Goal: Task Accomplishment & Management: Manage account settings

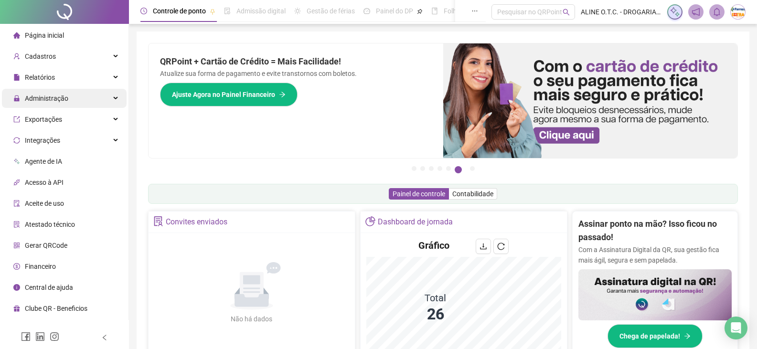
click at [68, 97] on div "Administração" at bounding box center [64, 98] width 125 height 19
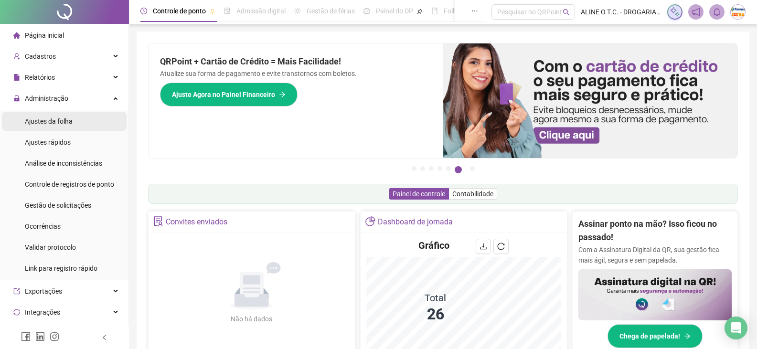
click at [93, 122] on li "Ajustes da folha" at bounding box center [64, 121] width 125 height 19
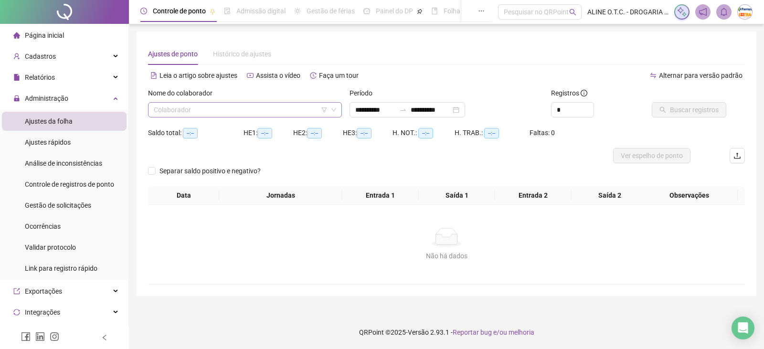
click at [245, 111] on input "search" at bounding box center [241, 110] width 174 height 14
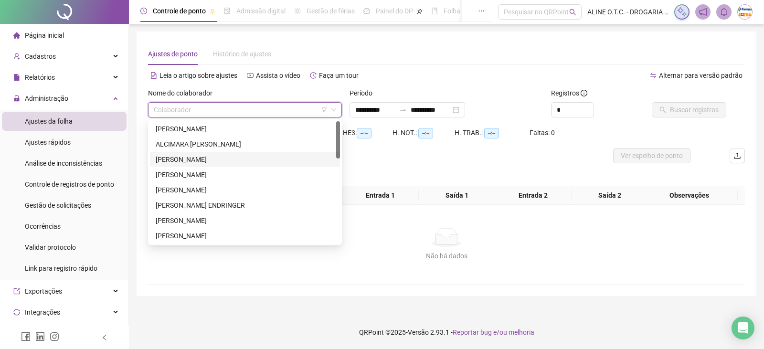
click at [222, 156] on div "[PERSON_NAME]" at bounding box center [245, 159] width 179 height 11
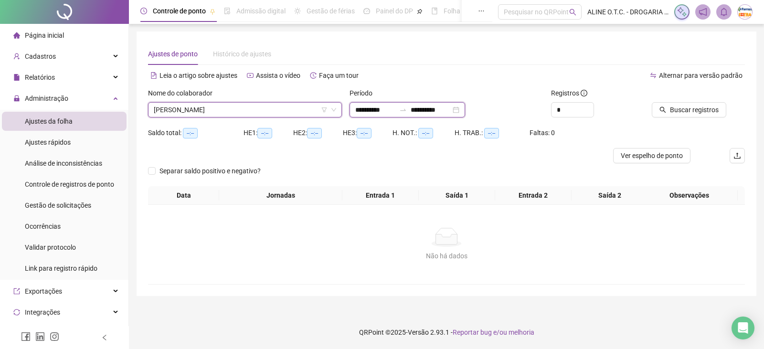
click at [372, 115] on input "**********" at bounding box center [375, 110] width 40 height 11
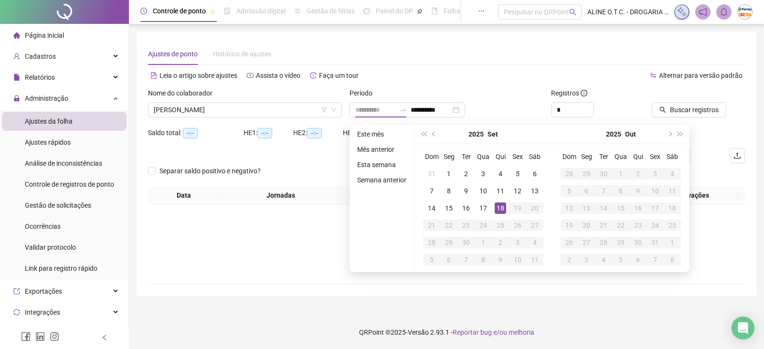
click at [499, 207] on div "18" at bounding box center [500, 208] width 11 height 11
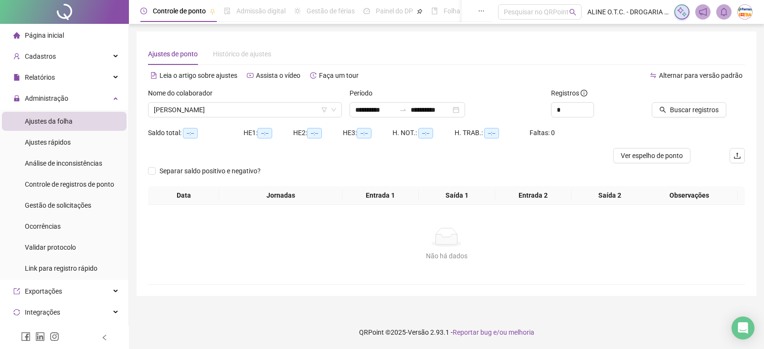
click at [674, 118] on div "Buscar registros" at bounding box center [698, 106] width 101 height 37
click at [671, 111] on span "Buscar registros" at bounding box center [694, 110] width 49 height 11
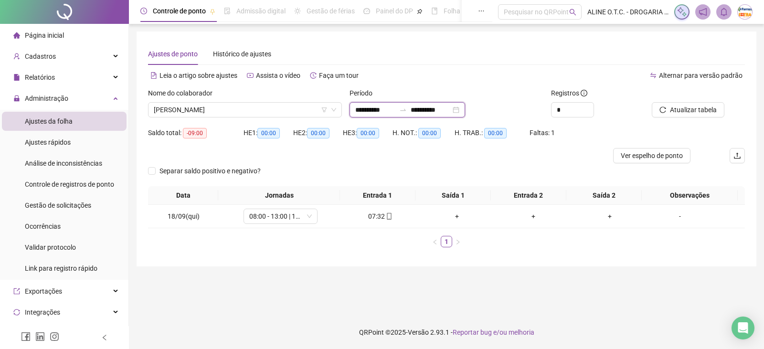
click at [388, 107] on input "**********" at bounding box center [375, 110] width 40 height 11
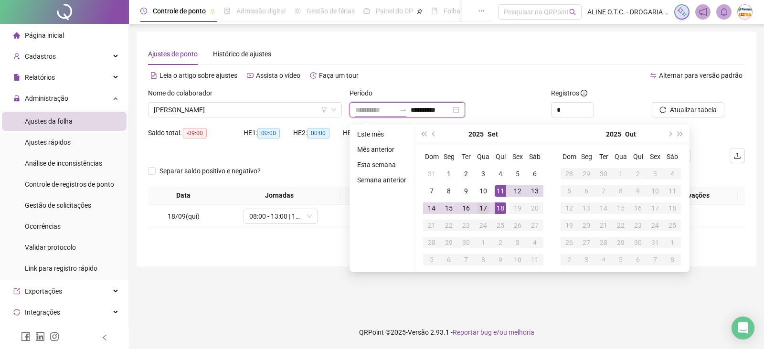
type input "**********"
click at [483, 208] on div "17" at bounding box center [483, 208] width 11 height 11
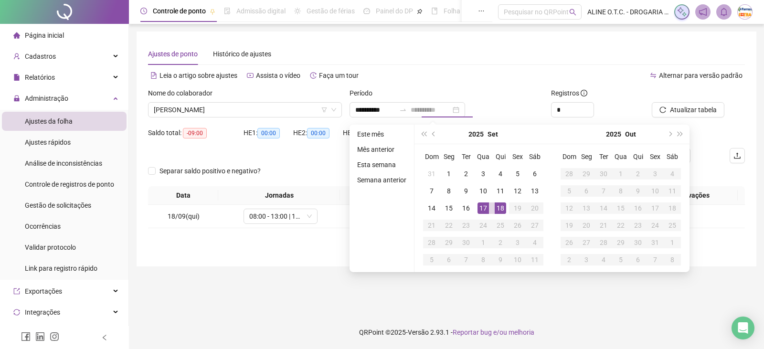
click at [483, 208] on div "17" at bounding box center [483, 208] width 11 height 11
type input "**********"
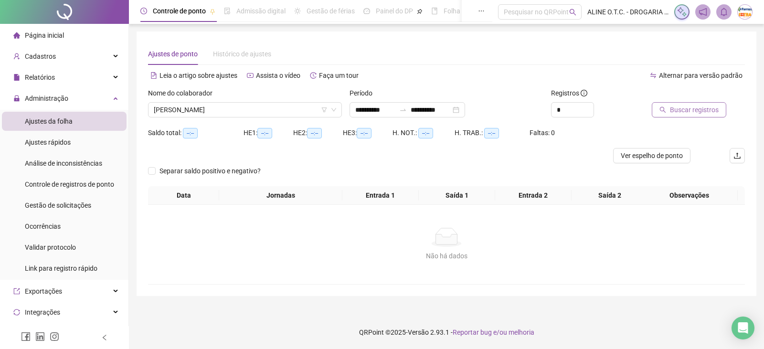
click at [673, 112] on span "Buscar registros" at bounding box center [694, 110] width 49 height 11
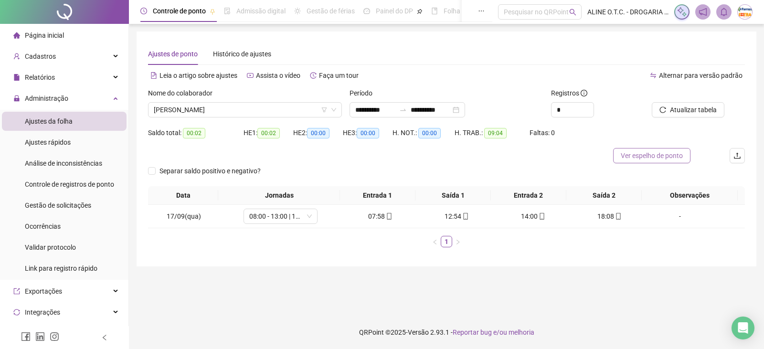
click at [663, 155] on span "Ver espelho de ponto" at bounding box center [652, 155] width 62 height 11
click at [372, 114] on input "**********" at bounding box center [375, 110] width 40 height 11
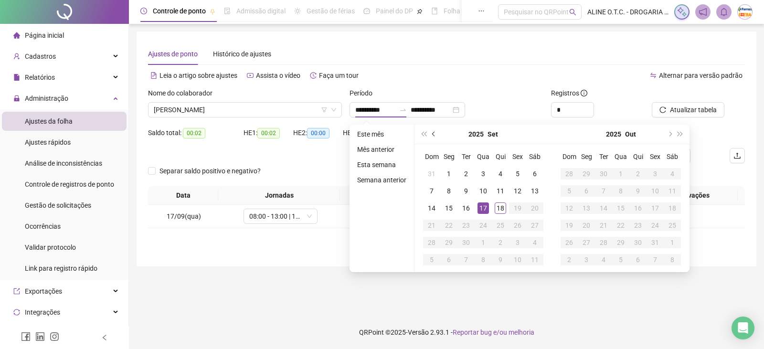
click at [437, 135] on button "prev-year" at bounding box center [434, 134] width 11 height 19
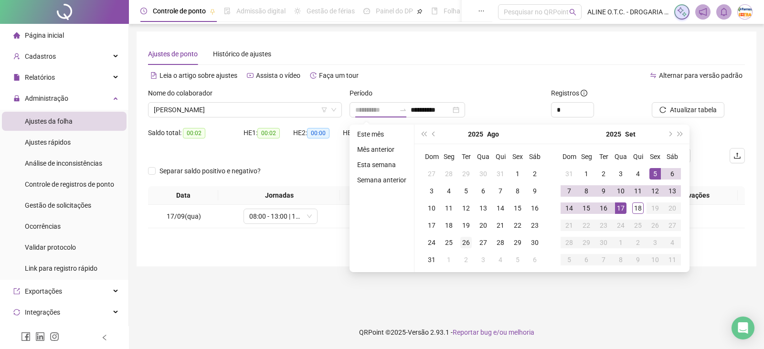
type input "**********"
click at [469, 243] on div "26" at bounding box center [465, 242] width 11 height 11
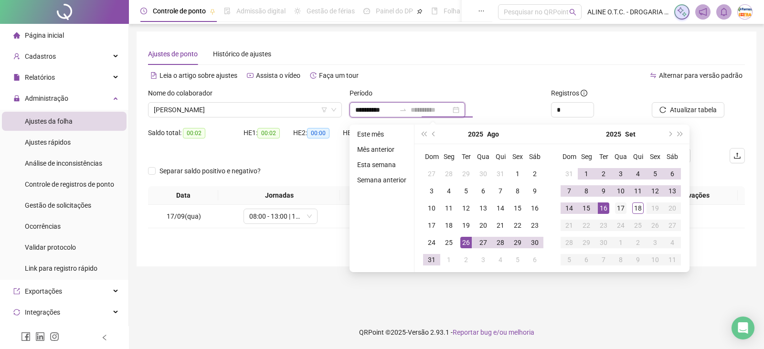
type input "**********"
click at [620, 210] on div "17" at bounding box center [620, 208] width 11 height 11
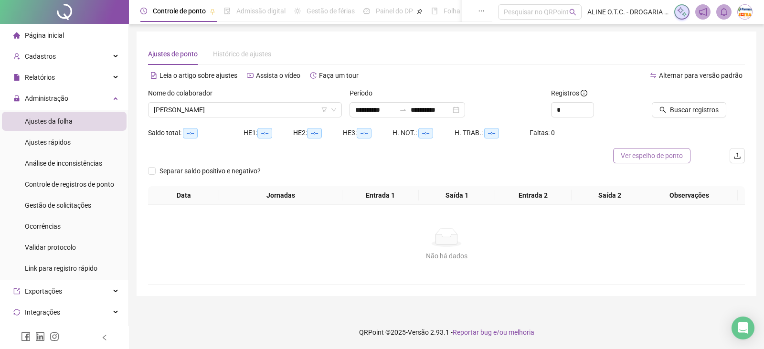
click at [650, 154] on span "Ver espelho de ponto" at bounding box center [652, 155] width 62 height 11
click at [70, 207] on span "Gestão de solicitações" at bounding box center [58, 206] width 66 height 8
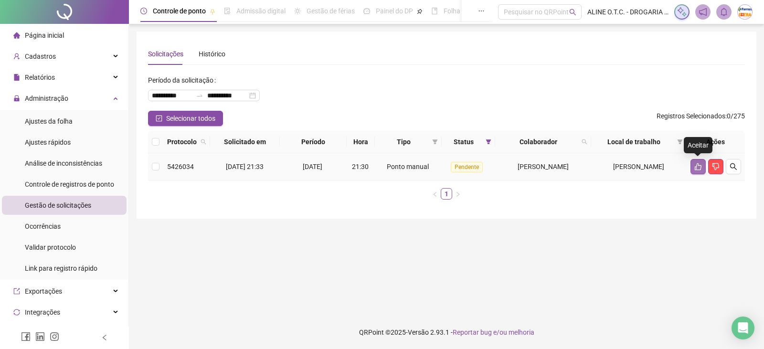
click at [695, 166] on icon "like" at bounding box center [699, 167] width 8 height 8
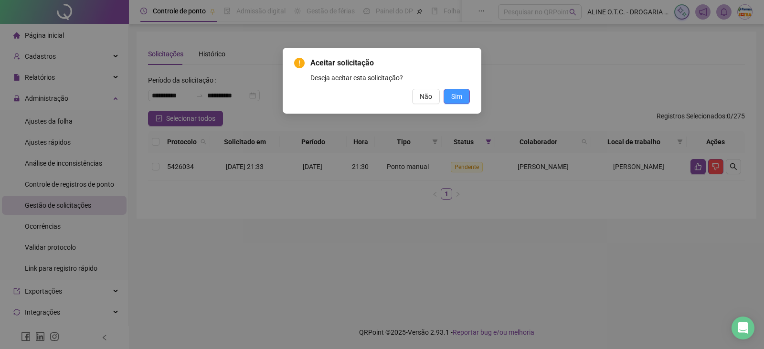
click at [468, 96] on button "Sim" at bounding box center [457, 96] width 26 height 15
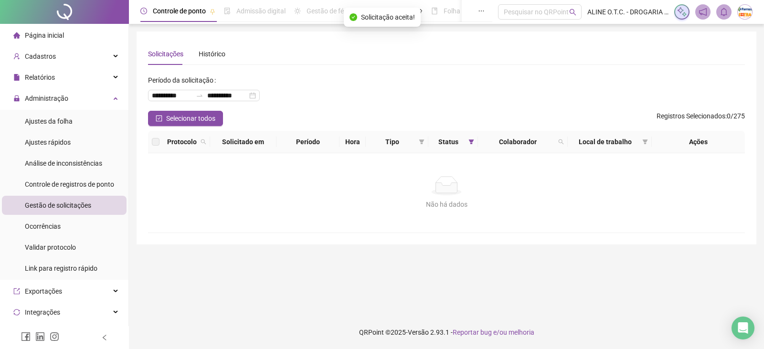
click at [55, 32] on span "Página inicial" at bounding box center [44, 36] width 39 height 8
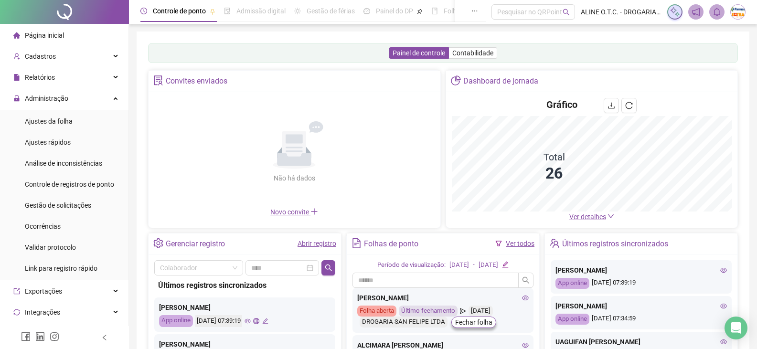
click at [599, 216] on span "Ver detalhes" at bounding box center [587, 217] width 37 height 8
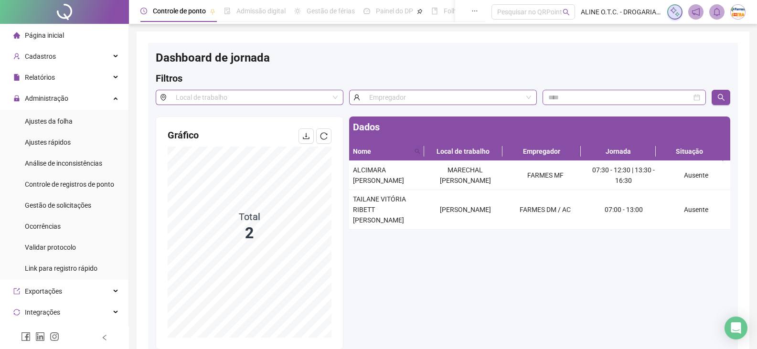
click at [64, 32] on li "Página inicial" at bounding box center [64, 35] width 125 height 19
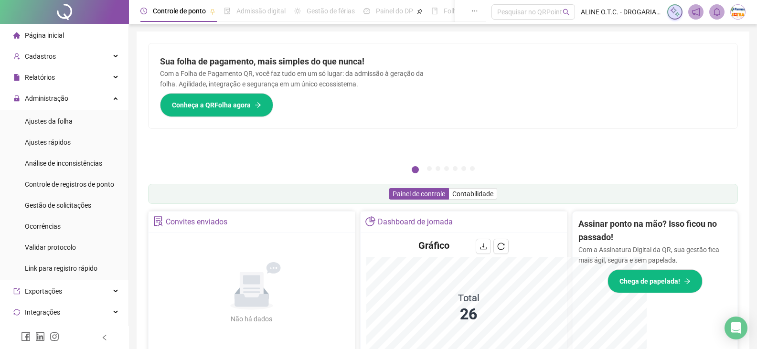
scroll to position [96, 0]
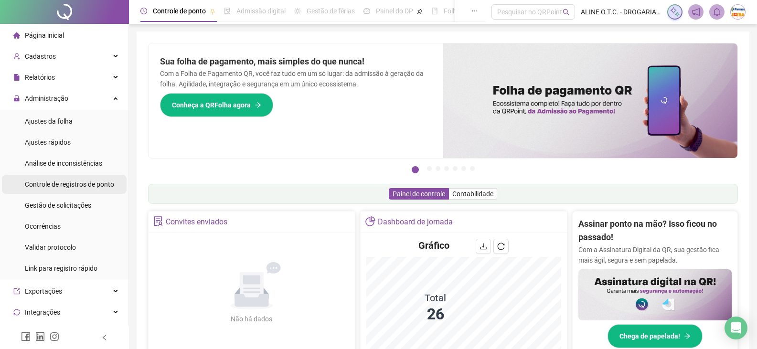
click at [57, 188] on span "Controle de registros de ponto" at bounding box center [69, 185] width 89 height 8
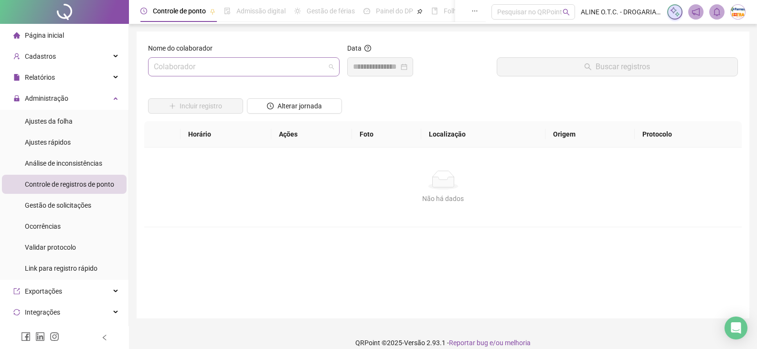
click at [177, 67] on input "search" at bounding box center [239, 67] width 171 height 18
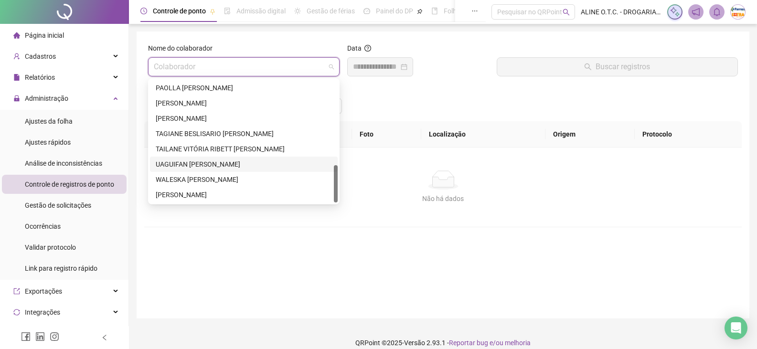
scroll to position [11, 0]
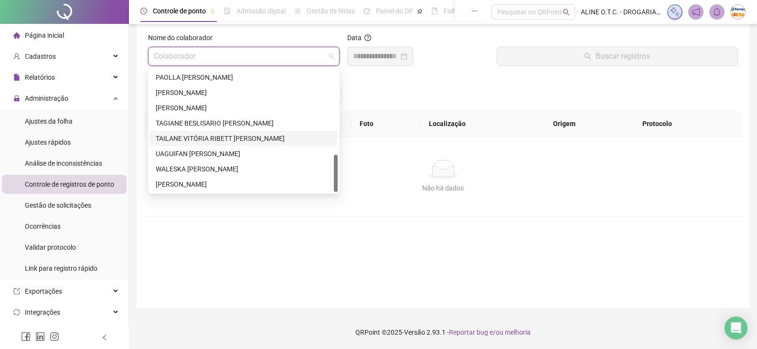
click at [224, 140] on div "TAILANE VITÓRIA RIBETT [PERSON_NAME]" at bounding box center [244, 138] width 176 height 11
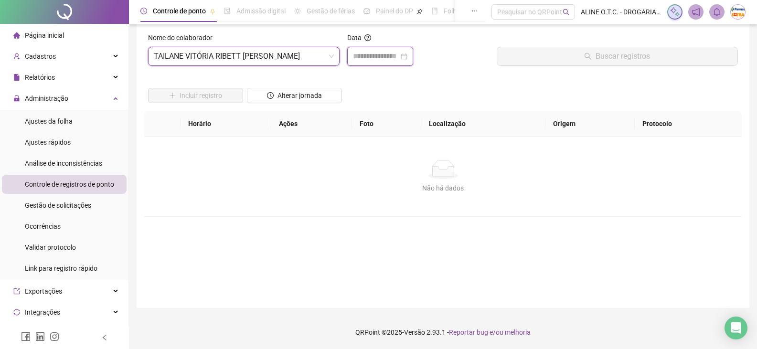
click at [379, 52] on input at bounding box center [376, 56] width 46 height 11
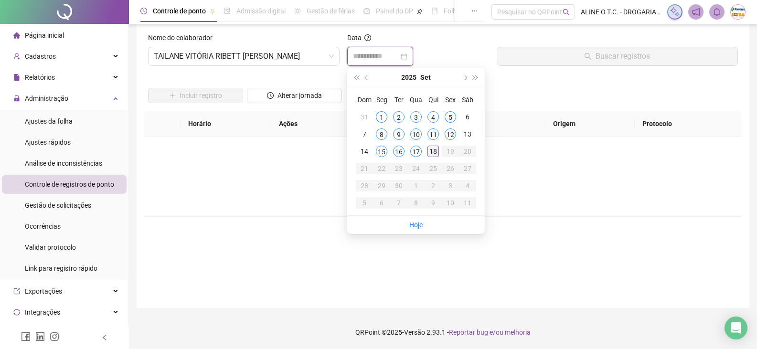
type input "**********"
click at [433, 150] on div "18" at bounding box center [432, 151] width 11 height 11
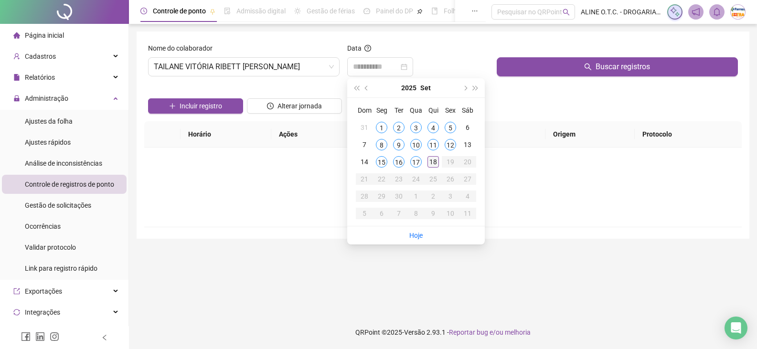
scroll to position [0, 0]
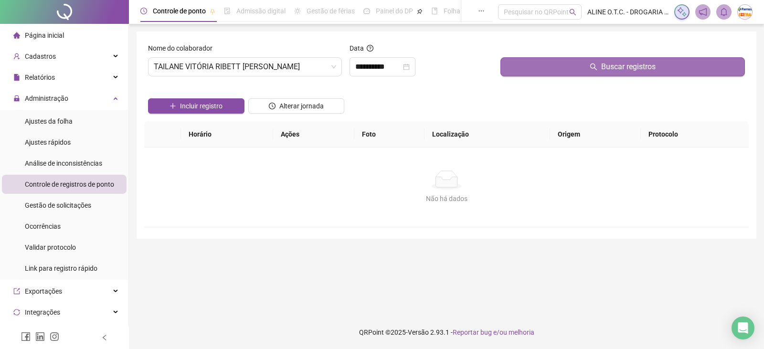
click at [627, 66] on span "Buscar registros" at bounding box center [628, 66] width 54 height 11
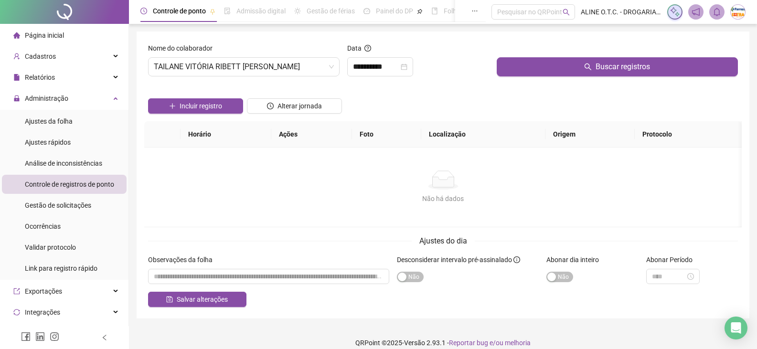
click at [43, 35] on span "Página inicial" at bounding box center [44, 36] width 39 height 8
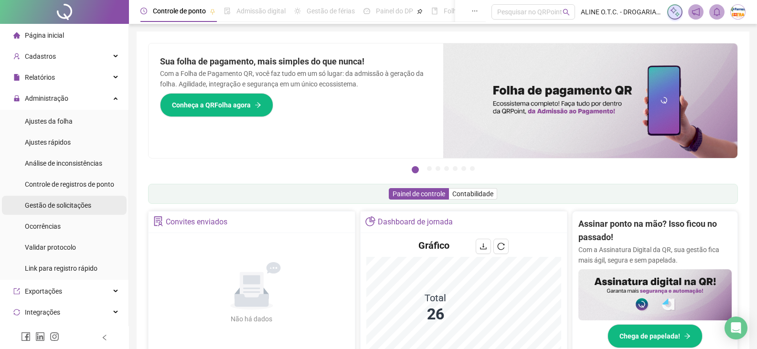
click at [61, 205] on span "Gestão de solicitações" at bounding box center [58, 206] width 66 height 8
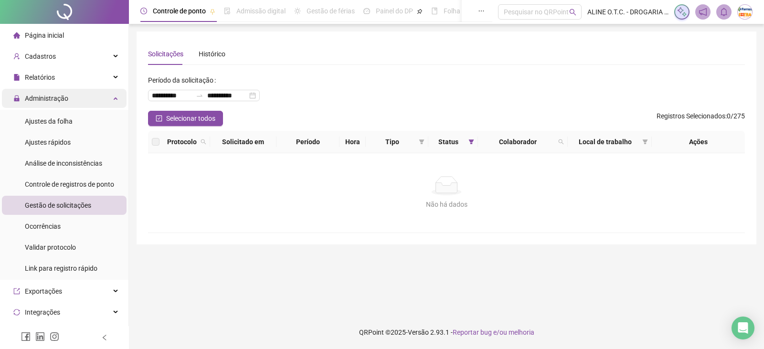
click at [52, 99] on span "Administração" at bounding box center [46, 99] width 43 height 8
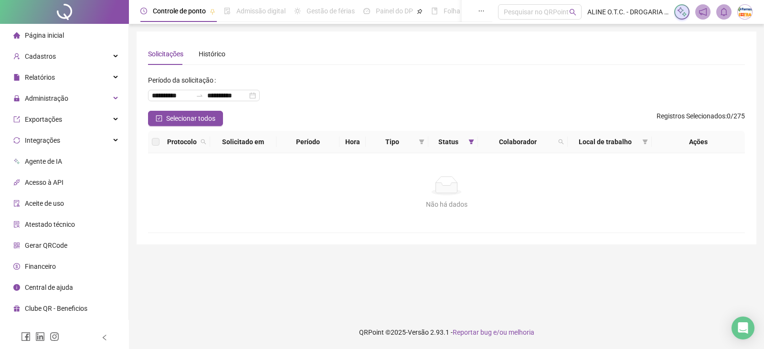
click at [58, 33] on span "Página inicial" at bounding box center [44, 36] width 39 height 8
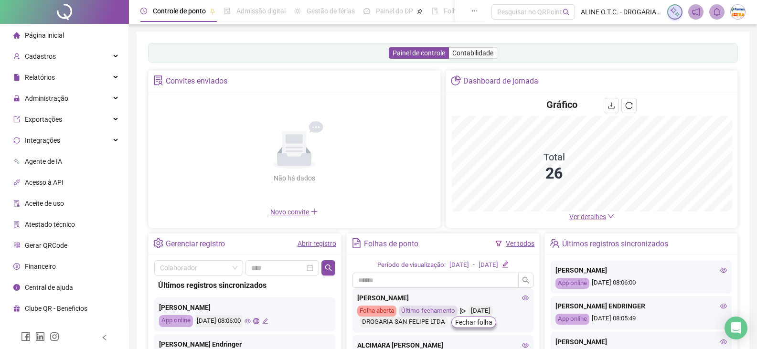
drag, startPoint x: 579, startPoint y: 220, endPoint x: 577, endPoint y: 212, distance: 8.9
click at [579, 220] on span "Ver detalhes" at bounding box center [587, 217] width 37 height 8
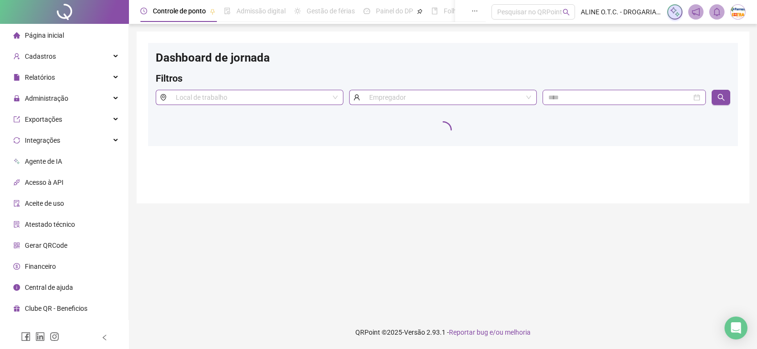
click at [577, 212] on main "Dashboard de jornada Filtros Local de trabalho Empregador" at bounding box center [443, 170] width 613 height 277
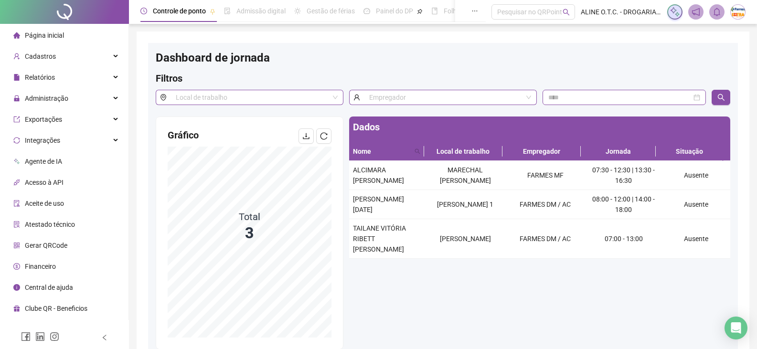
click at [44, 33] on span "Página inicial" at bounding box center [44, 36] width 39 height 8
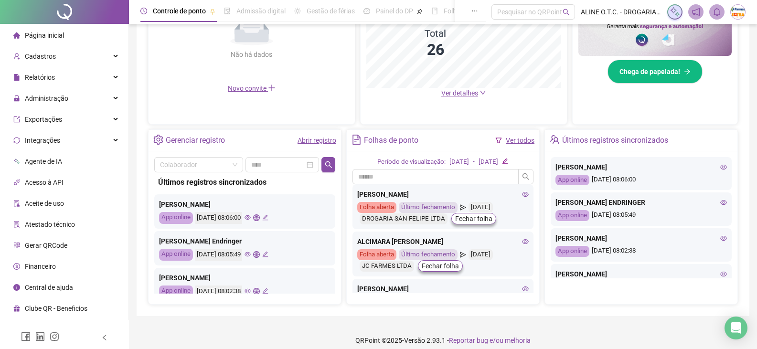
scroll to position [273, 0]
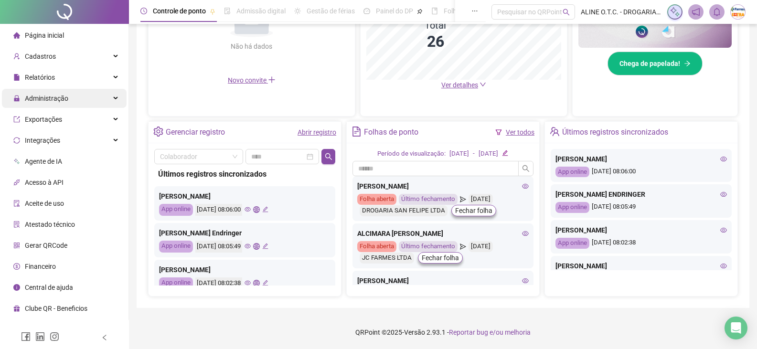
click at [76, 97] on div "Administração" at bounding box center [64, 98] width 125 height 19
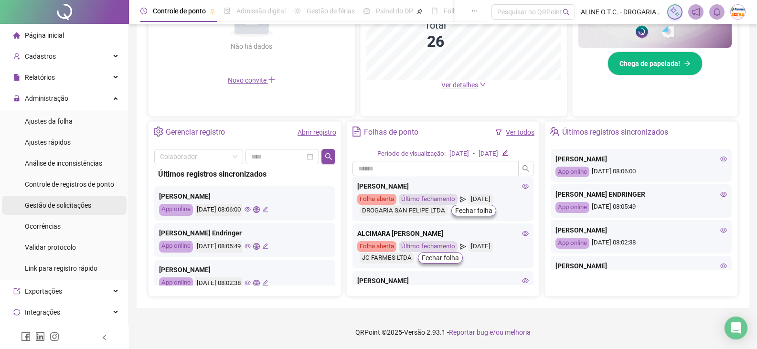
click at [58, 204] on span "Gestão de solicitações" at bounding box center [58, 206] width 66 height 8
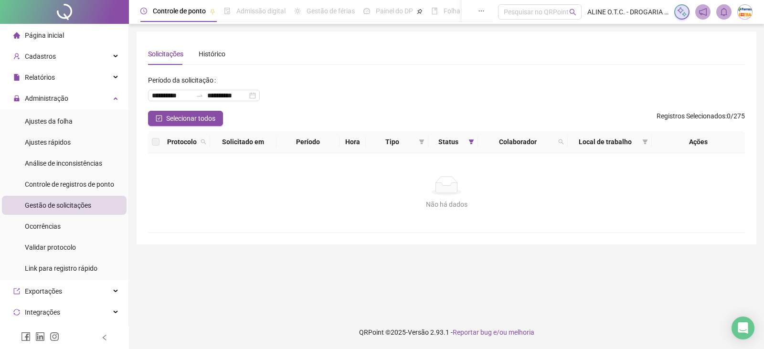
click at [53, 32] on span "Página inicial" at bounding box center [44, 36] width 39 height 8
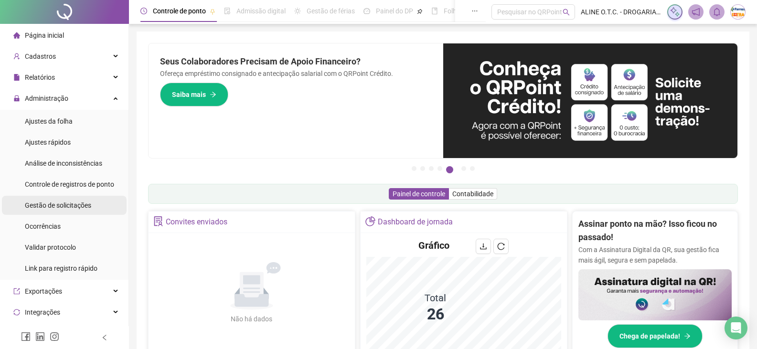
click at [74, 202] on span "Gestão de solicitações" at bounding box center [58, 206] width 66 height 8
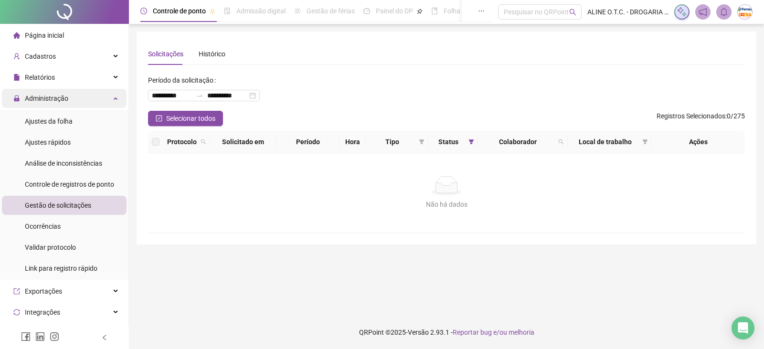
click at [76, 100] on div "Administração" at bounding box center [64, 98] width 125 height 19
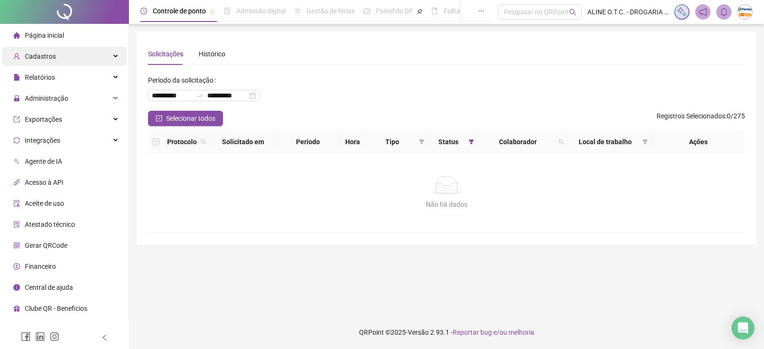
click at [38, 32] on span "Página inicial" at bounding box center [44, 36] width 39 height 8
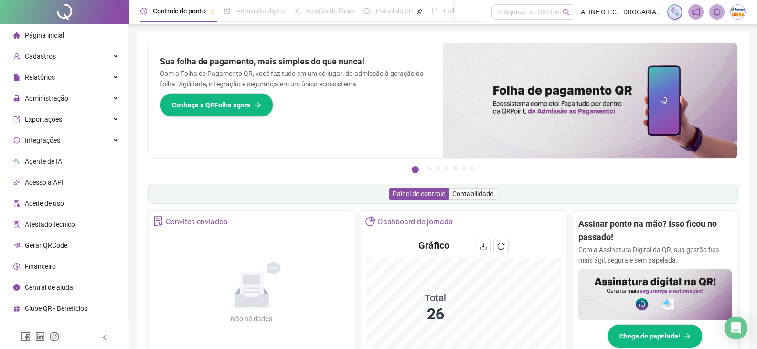
scroll to position [143, 0]
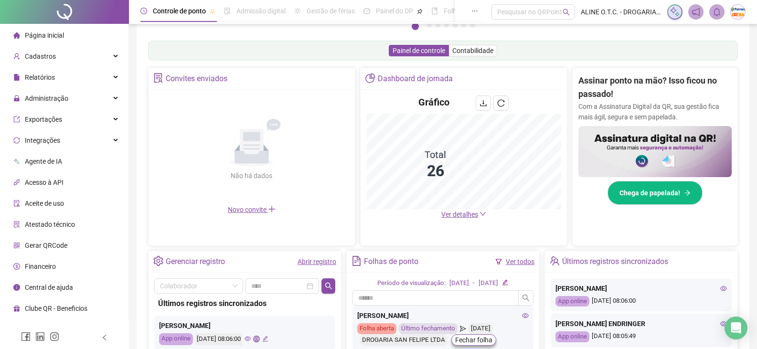
click at [460, 219] on span "Ver detalhes" at bounding box center [463, 214] width 45 height 11
click at [461, 216] on span "Ver detalhes" at bounding box center [459, 215] width 37 height 8
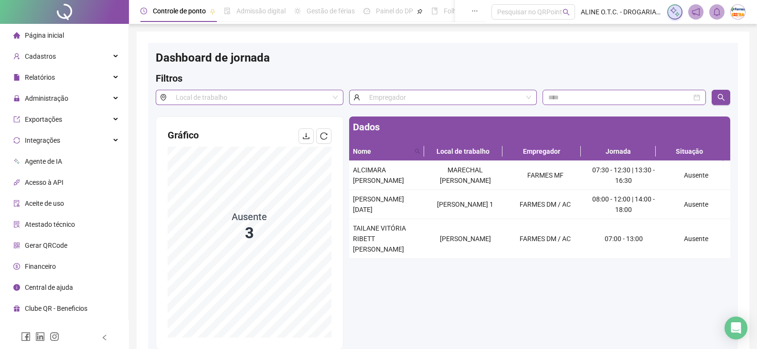
click at [55, 33] on span "Página inicial" at bounding box center [44, 36] width 39 height 8
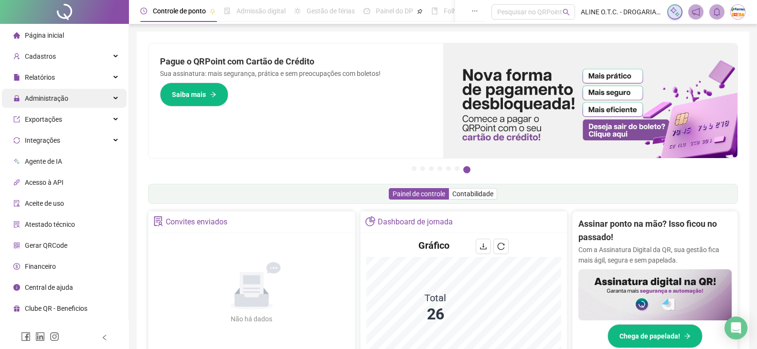
click at [44, 95] on span "Administração" at bounding box center [46, 99] width 43 height 8
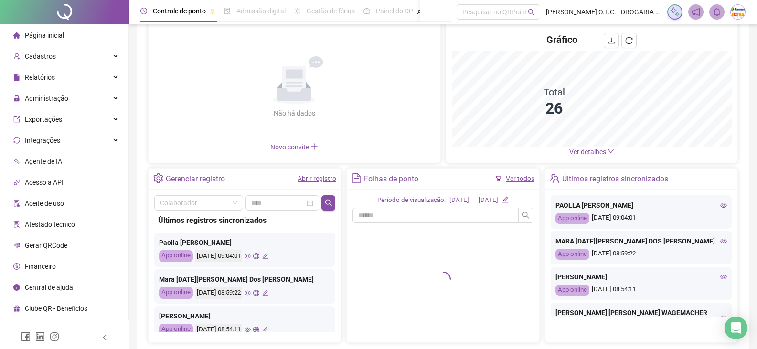
scroll to position [111, 0]
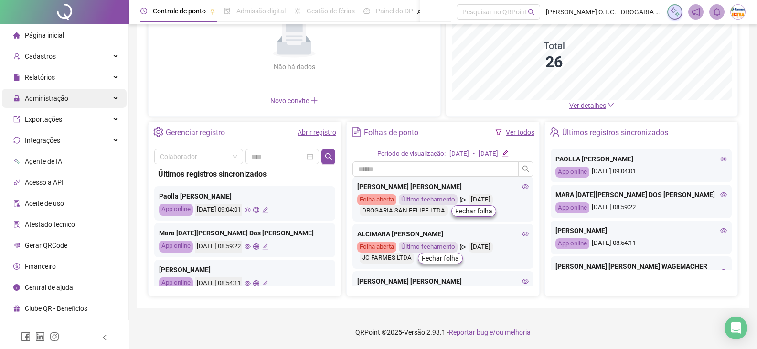
click at [75, 102] on div "Administração" at bounding box center [64, 98] width 125 height 19
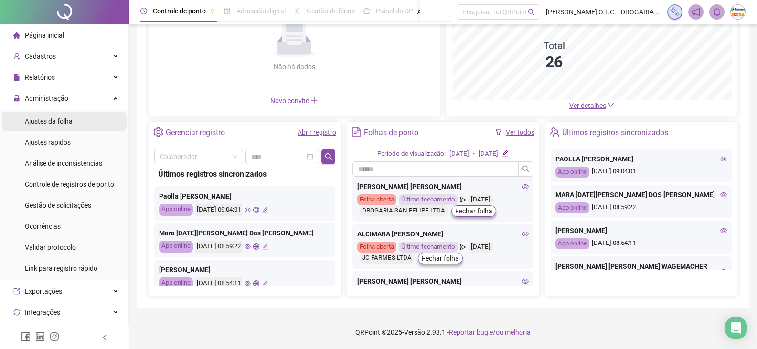
click at [74, 121] on li "Ajustes da folha" at bounding box center [64, 121] width 125 height 19
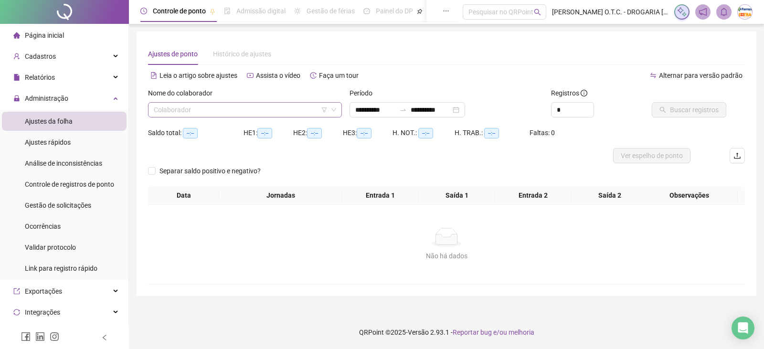
click at [252, 116] on input "search" at bounding box center [241, 110] width 174 height 14
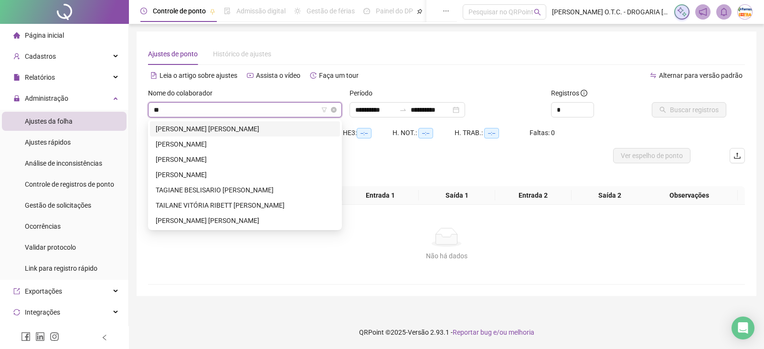
type input "***"
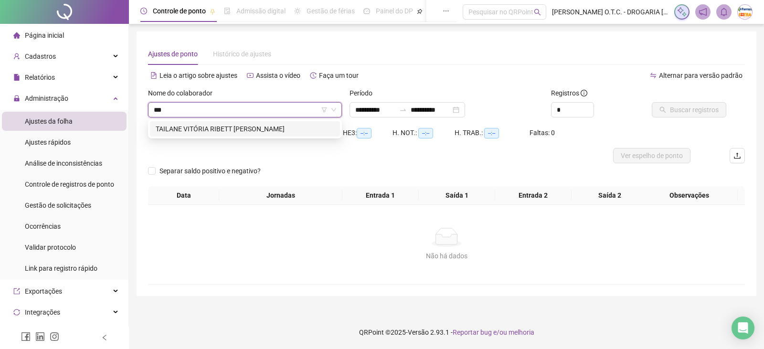
click at [253, 126] on div "TAILANE VITÓRIA RIBETT [PERSON_NAME]" at bounding box center [245, 129] width 179 height 11
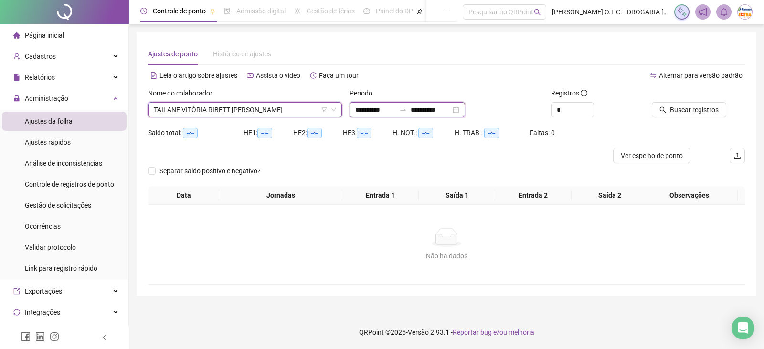
click at [385, 111] on input "**********" at bounding box center [375, 110] width 40 height 11
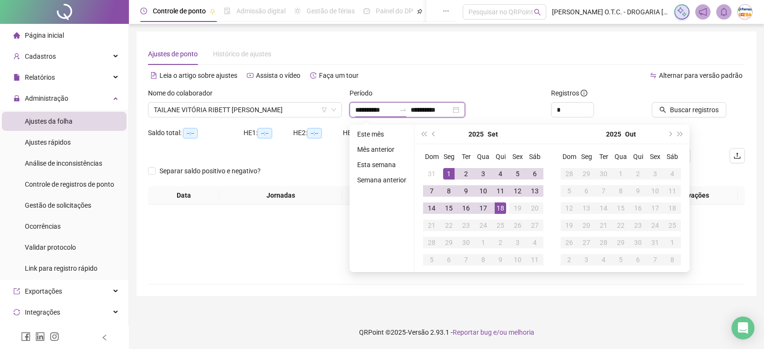
type input "**********"
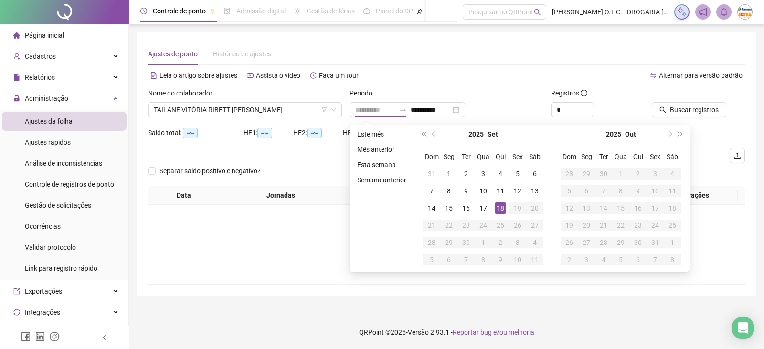
click at [502, 206] on div "18" at bounding box center [500, 208] width 11 height 11
click at [501, 205] on div "18" at bounding box center [500, 208] width 11 height 11
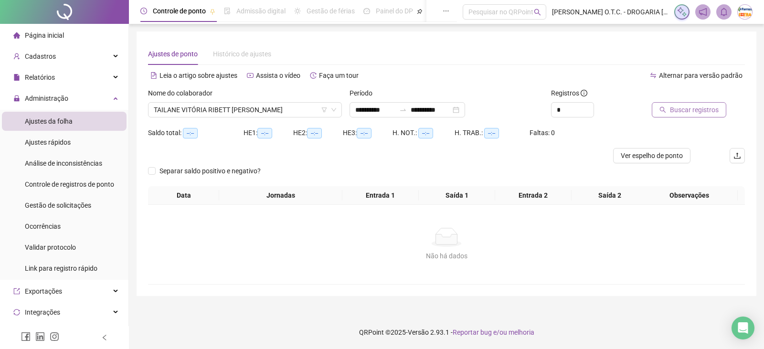
click at [669, 109] on button "Buscar registros" at bounding box center [689, 109] width 75 height 15
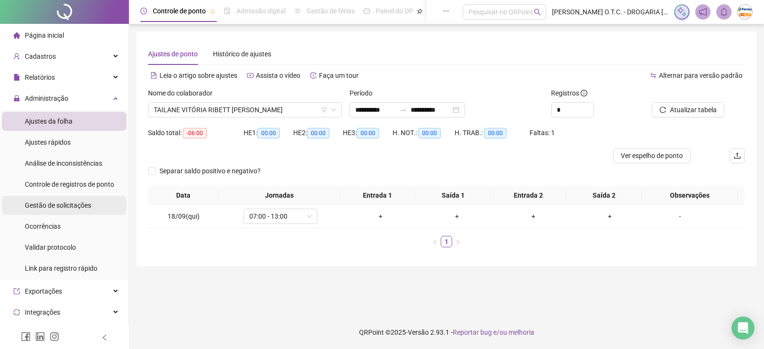
click at [69, 206] on span "Gestão de solicitações" at bounding box center [58, 206] width 66 height 8
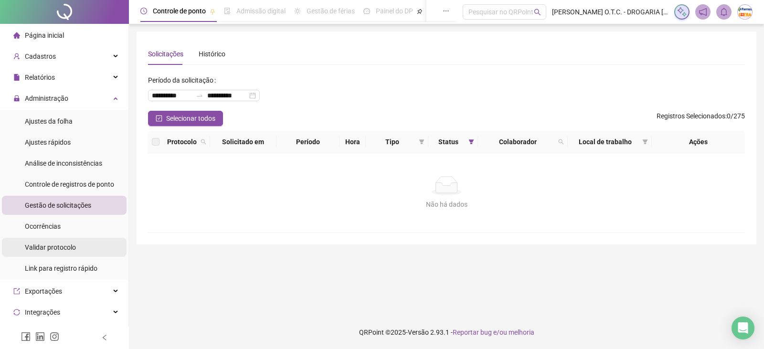
click at [80, 247] on li "Validar protocolo" at bounding box center [64, 247] width 125 height 19
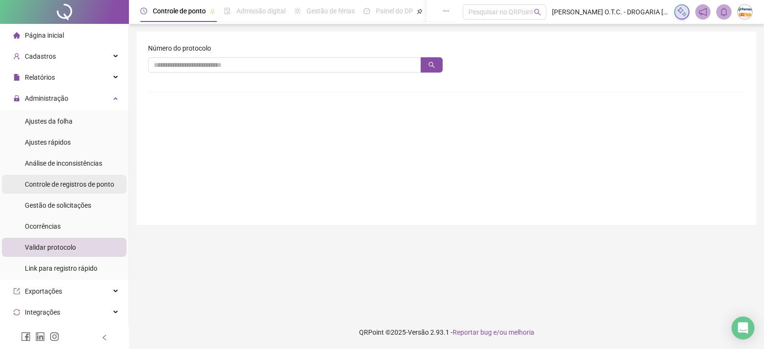
click at [51, 183] on span "Controle de registros de ponto" at bounding box center [69, 185] width 89 height 8
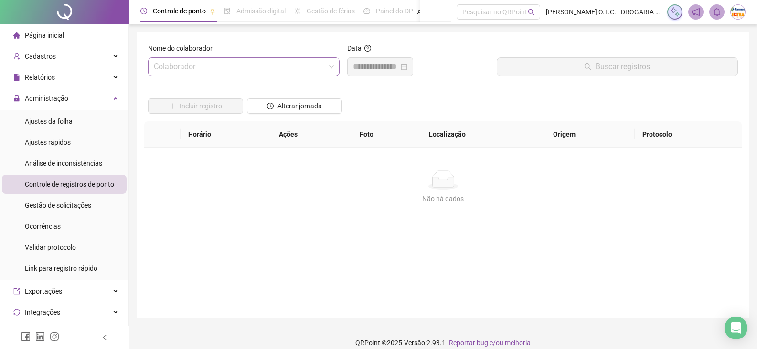
click at [198, 67] on input "search" at bounding box center [239, 67] width 171 height 18
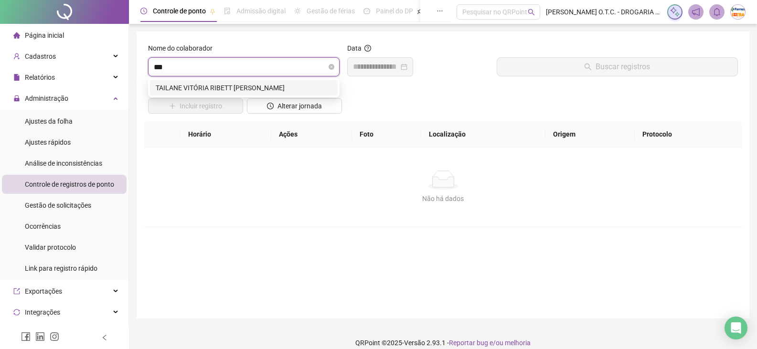
type input "****"
click at [203, 91] on div "TAILANE VITÓRIA RIBETT [PERSON_NAME]" at bounding box center [244, 88] width 176 height 11
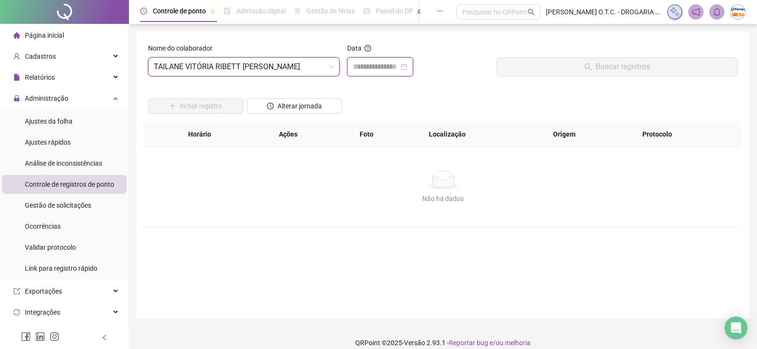
click at [399, 64] on input at bounding box center [376, 66] width 46 height 11
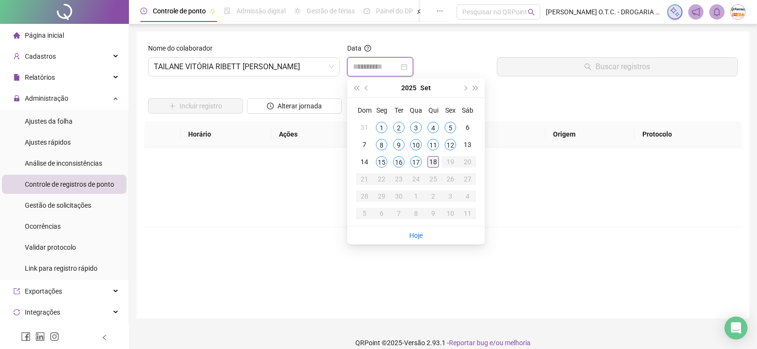
type input "**********"
click at [435, 160] on div "18" at bounding box center [432, 161] width 11 height 11
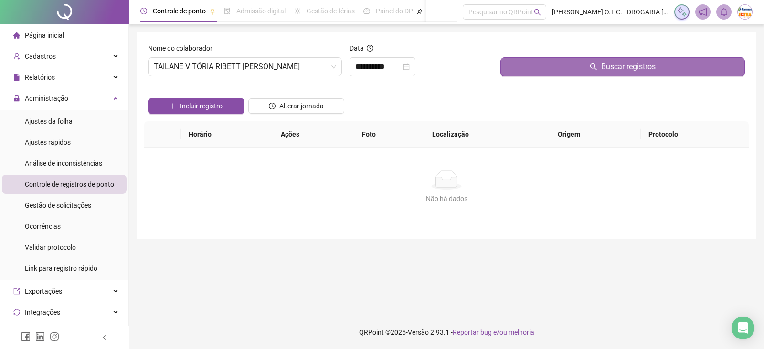
click at [612, 61] on button "Buscar registros" at bounding box center [623, 66] width 245 height 19
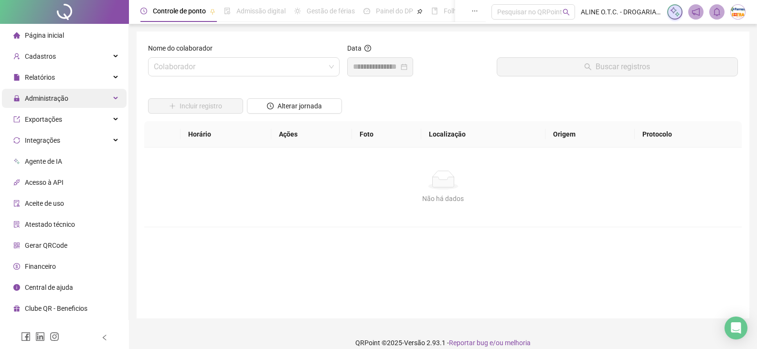
click at [96, 96] on div "Administração" at bounding box center [64, 98] width 125 height 19
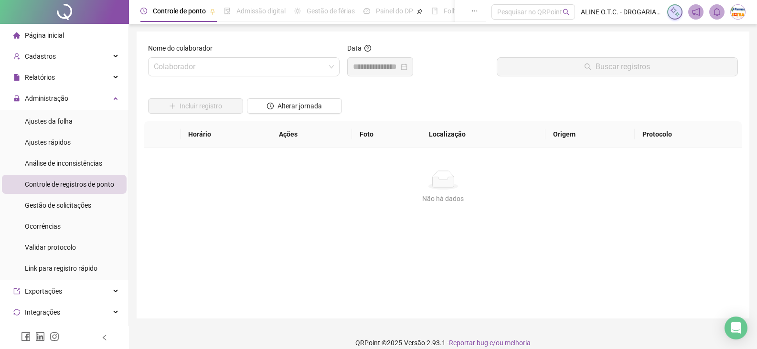
click at [51, 35] on span "Página inicial" at bounding box center [44, 36] width 39 height 8
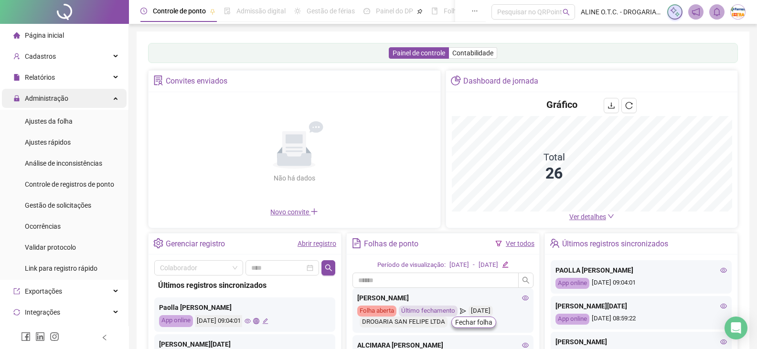
click at [62, 92] on span "Administração" at bounding box center [40, 98] width 55 height 19
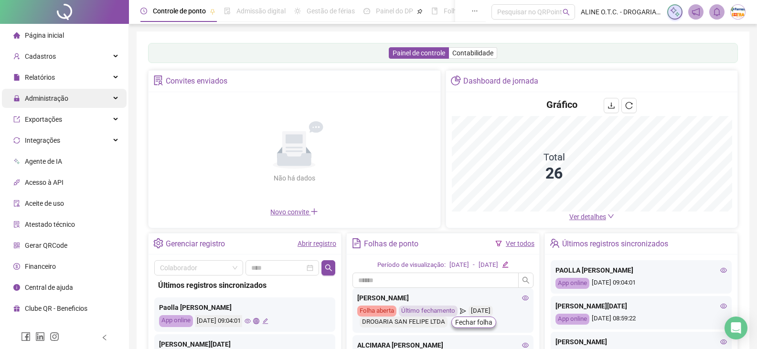
click at [62, 92] on span "Administração" at bounding box center [40, 98] width 55 height 19
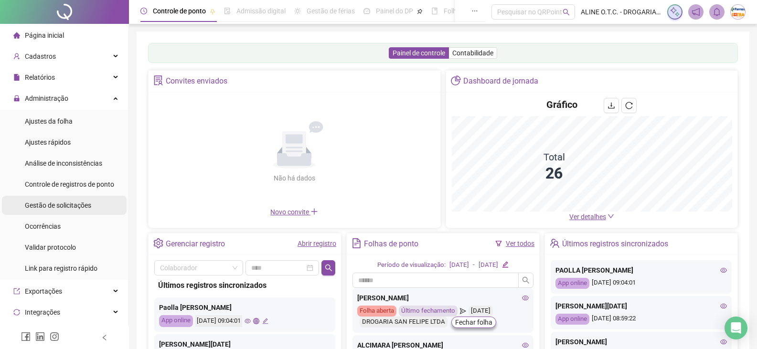
click at [79, 209] on span "Gestão de solicitações" at bounding box center [58, 206] width 66 height 8
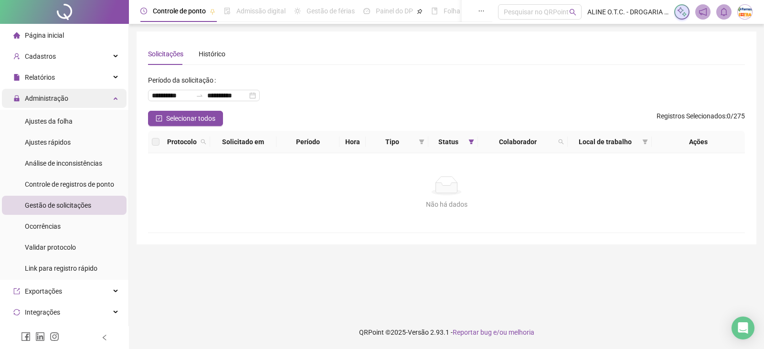
click at [89, 104] on div "Administração" at bounding box center [64, 98] width 125 height 19
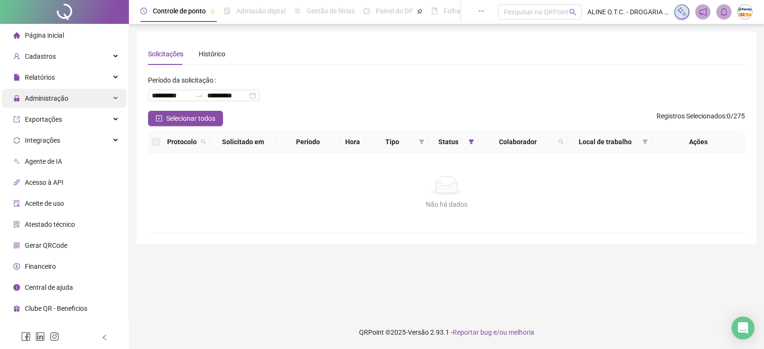
click at [96, 102] on div "Administração" at bounding box center [64, 98] width 125 height 19
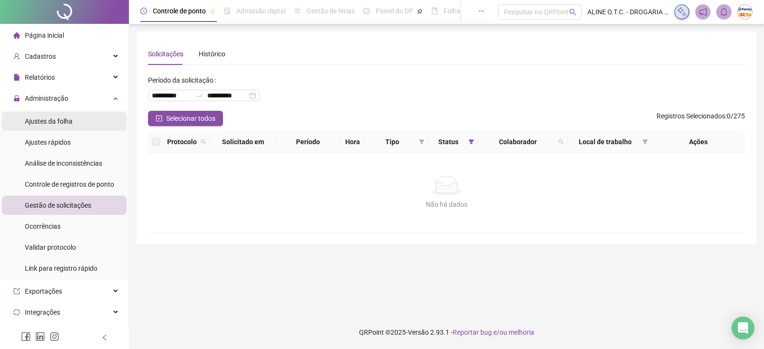
click at [100, 118] on li "Ajustes da folha" at bounding box center [64, 121] width 125 height 19
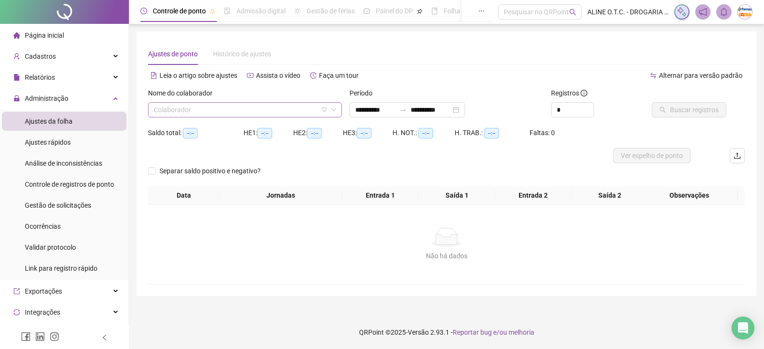
click at [235, 108] on input "search" at bounding box center [241, 110] width 174 height 14
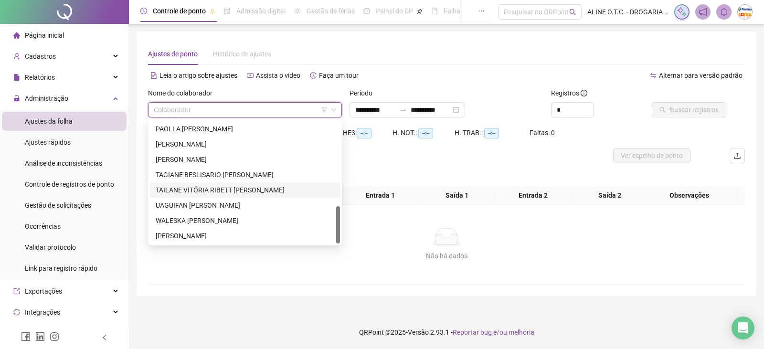
scroll to position [132, 0]
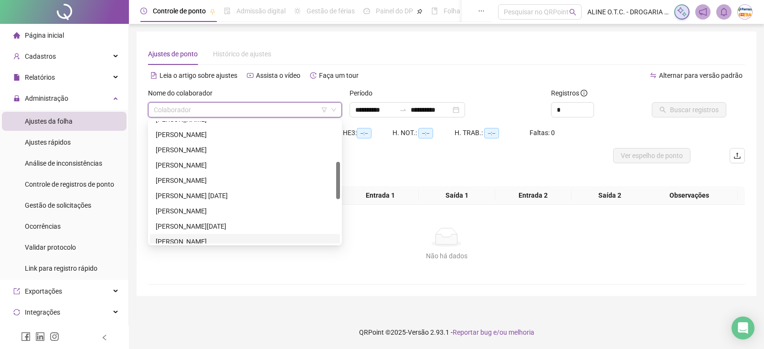
drag, startPoint x: 234, startPoint y: 276, endPoint x: 225, endPoint y: 275, distance: 8.6
click at [235, 275] on div "Não há dados Não há dados" at bounding box center [446, 244] width 597 height 79
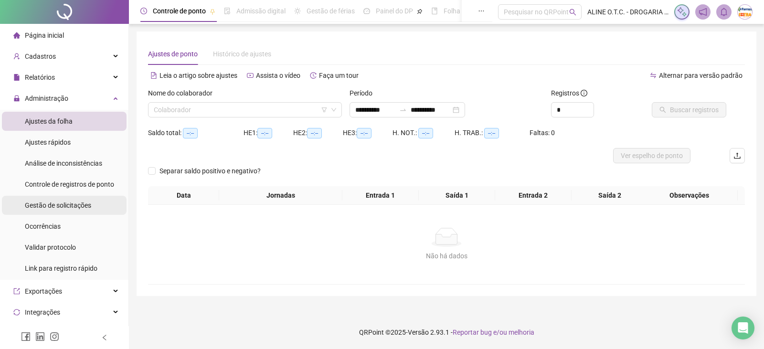
click at [68, 196] on div "Gestão de solicitações" at bounding box center [58, 205] width 66 height 19
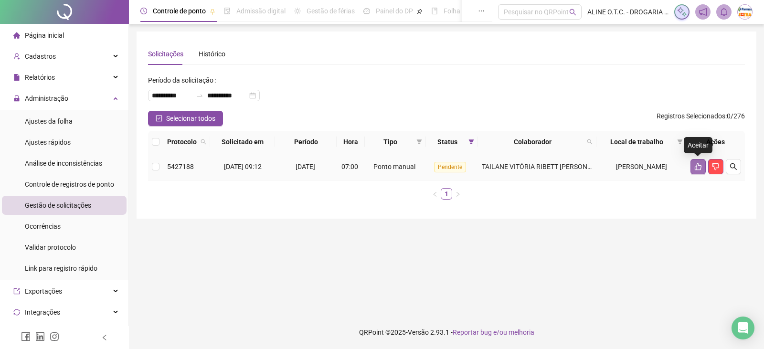
click at [700, 164] on icon "like" at bounding box center [699, 167] width 8 height 8
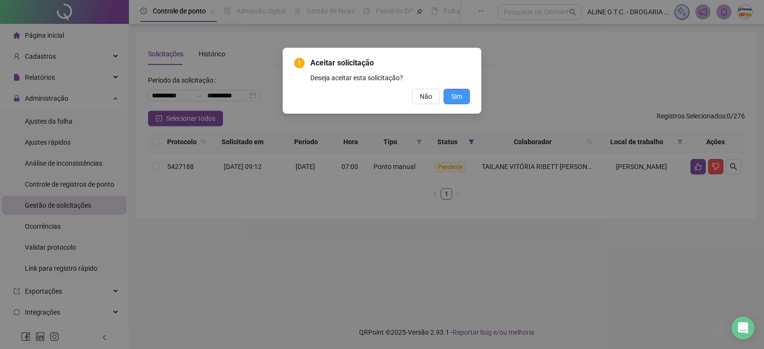
click at [455, 96] on span "Sim" at bounding box center [456, 96] width 11 height 11
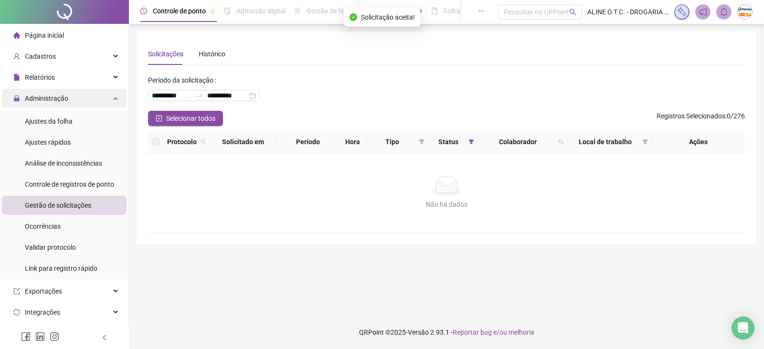
click at [76, 104] on div "Administração" at bounding box center [64, 98] width 125 height 19
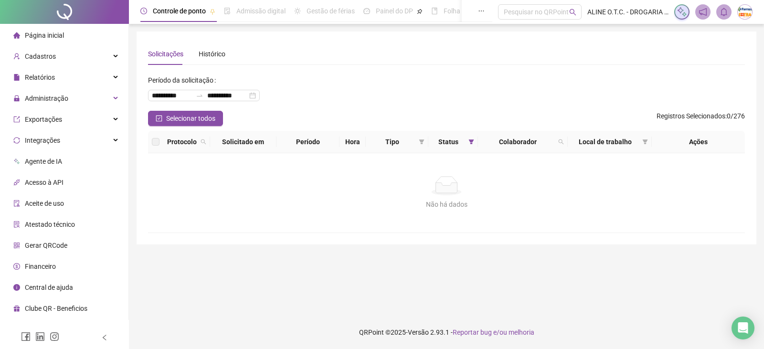
click at [56, 32] on span "Página inicial" at bounding box center [44, 36] width 39 height 8
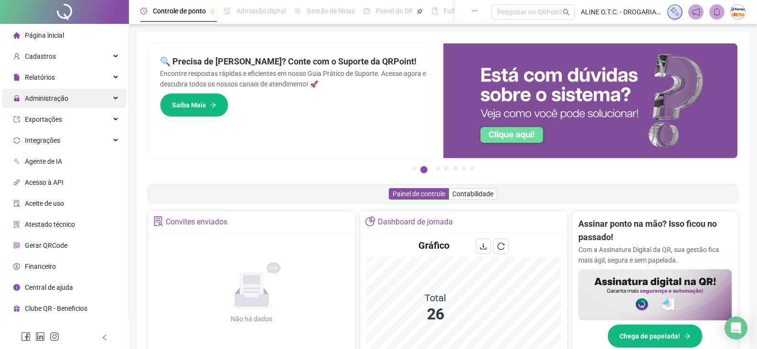
click at [89, 98] on div "Administração" at bounding box center [64, 98] width 125 height 19
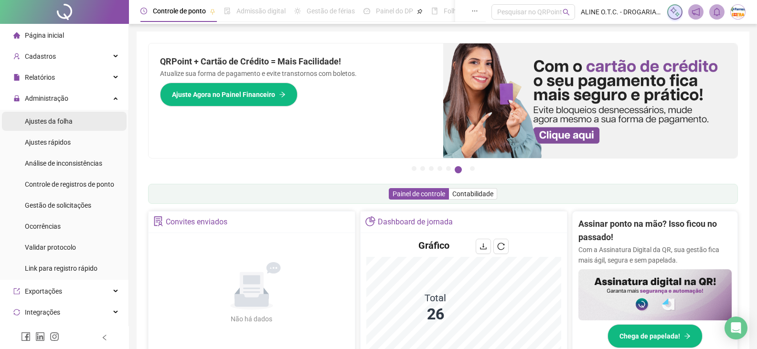
click at [77, 122] on li "Ajustes da folha" at bounding box center [64, 121] width 125 height 19
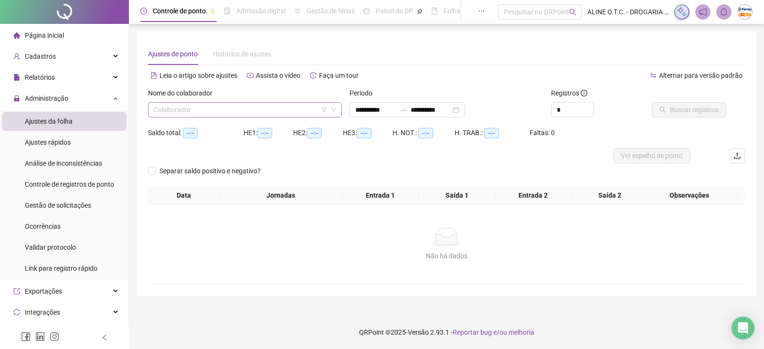
click at [242, 110] on input "search" at bounding box center [241, 110] width 174 height 14
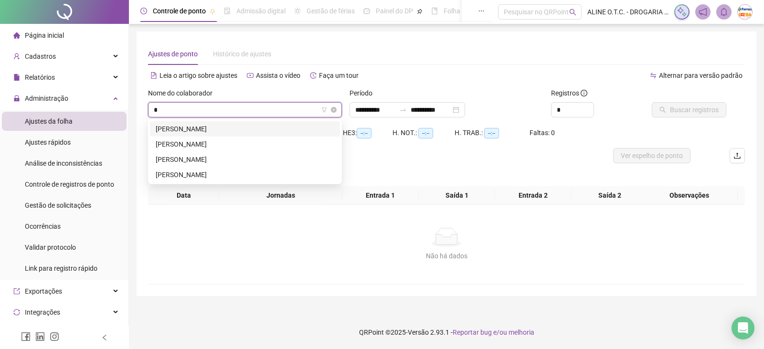
type input "**"
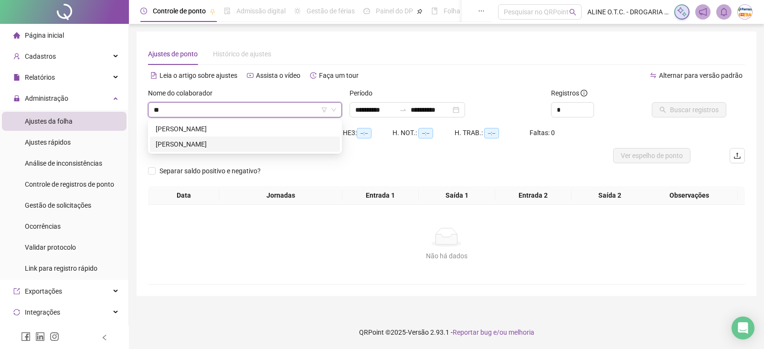
click at [192, 145] on div "[PERSON_NAME]" at bounding box center [245, 144] width 179 height 11
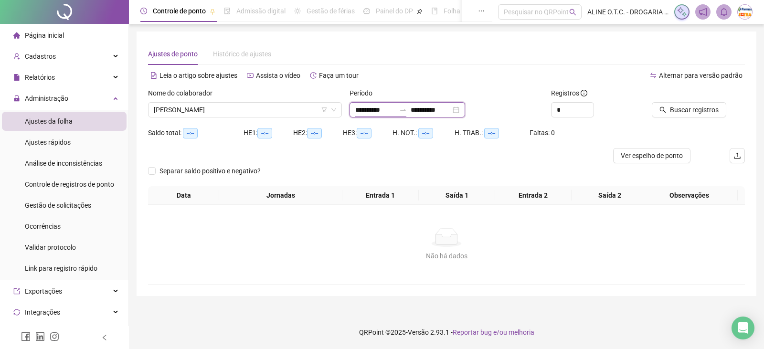
click at [390, 110] on input "**********" at bounding box center [375, 110] width 40 height 11
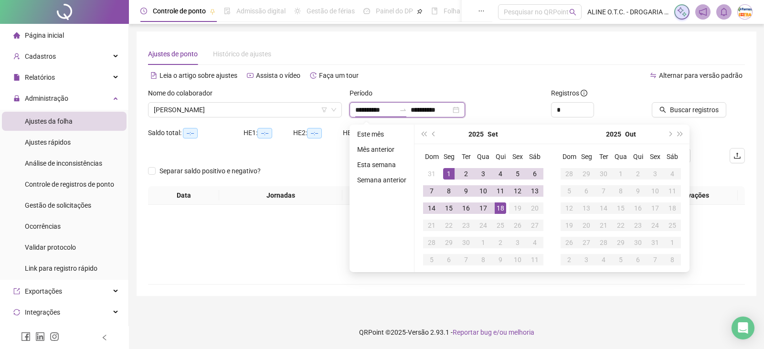
type input "**********"
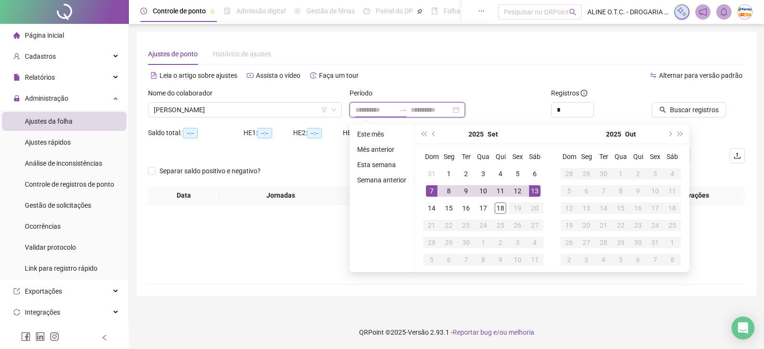
type input "**********"
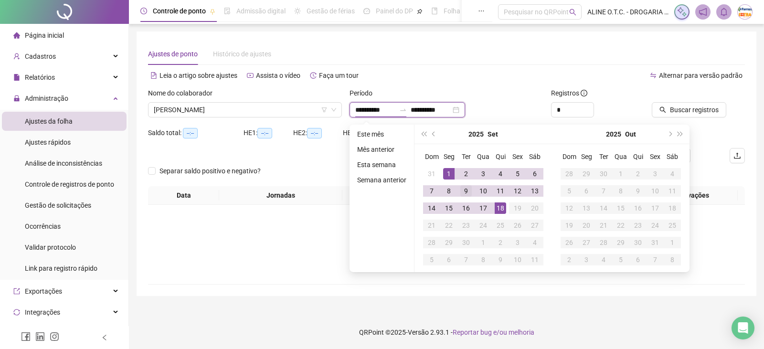
type input "**********"
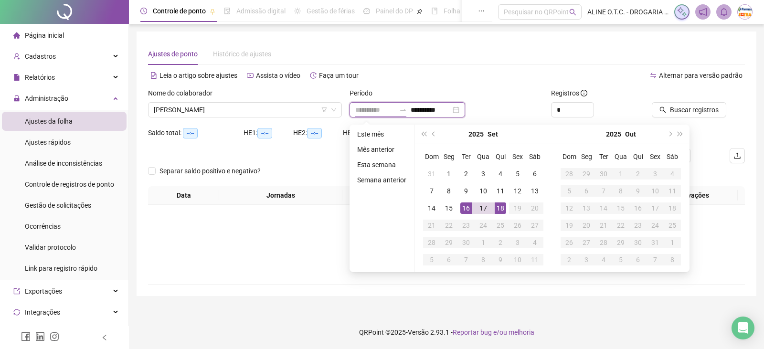
type input "**********"
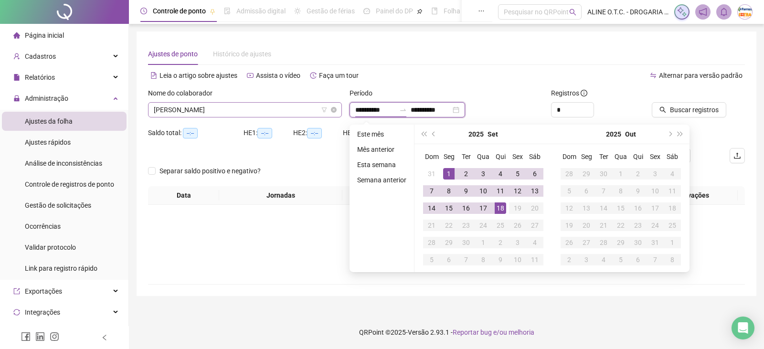
click at [272, 112] on span "[PERSON_NAME]" at bounding box center [245, 110] width 182 height 14
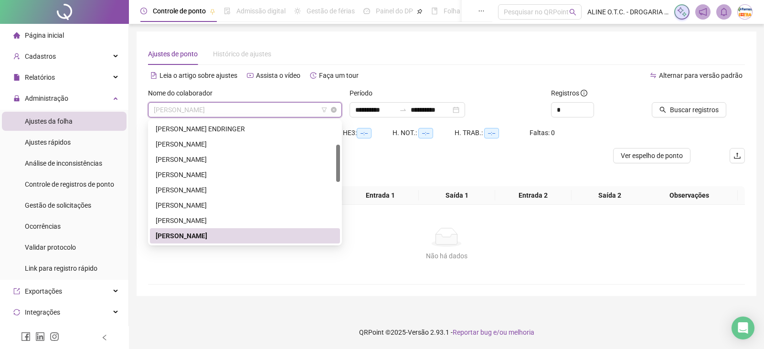
click at [271, 113] on span "[PERSON_NAME]" at bounding box center [245, 110] width 182 height 14
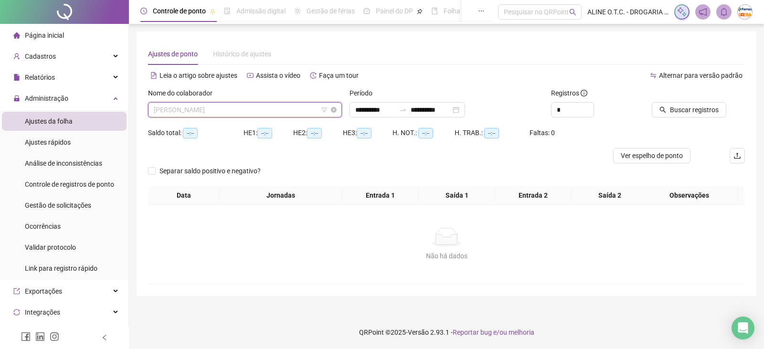
click at [271, 113] on span "[PERSON_NAME]" at bounding box center [245, 110] width 182 height 14
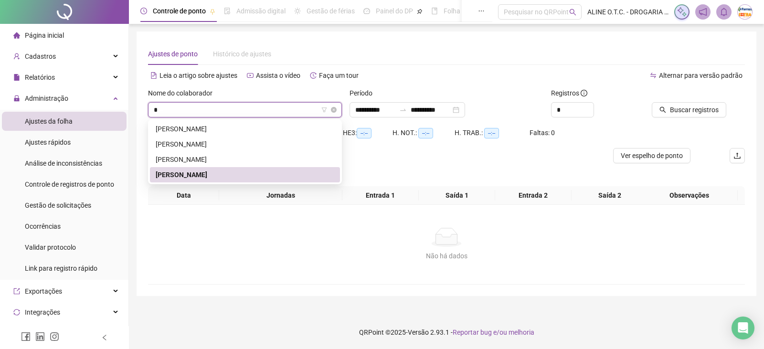
scroll to position [0, 0]
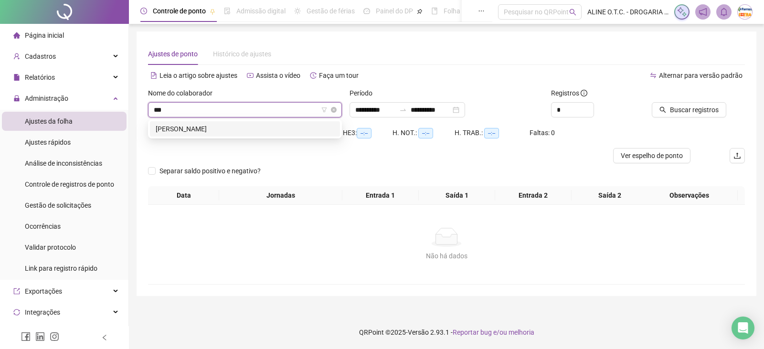
type input "****"
click at [273, 126] on div "[PERSON_NAME]" at bounding box center [245, 129] width 179 height 11
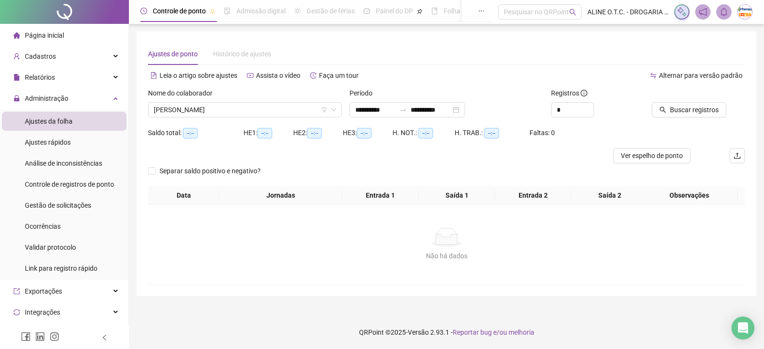
click at [386, 118] on div "**********" at bounding box center [447, 106] width 202 height 37
click at [380, 103] on div "**********" at bounding box center [408, 109] width 116 height 15
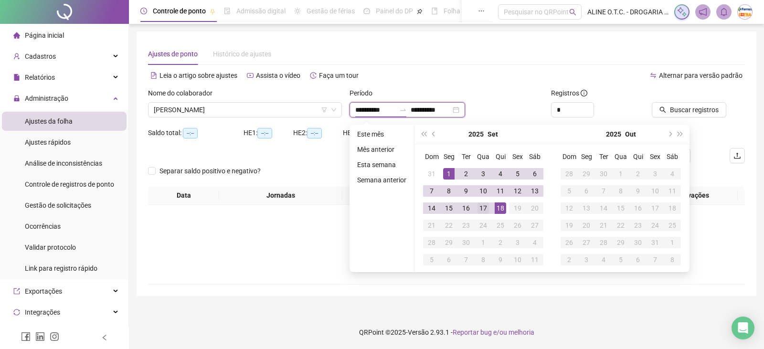
type input "**********"
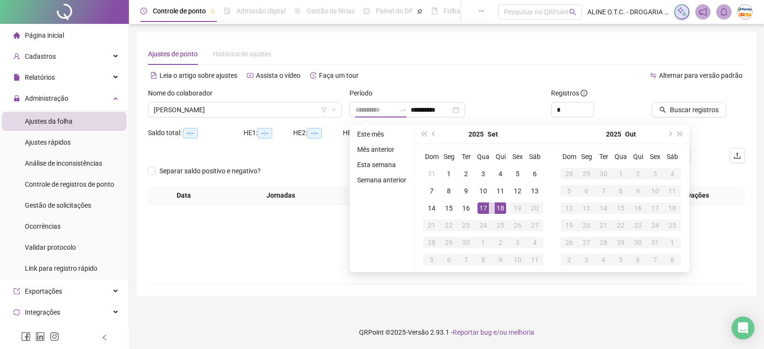
drag, startPoint x: 482, startPoint y: 208, endPoint x: 490, endPoint y: 209, distance: 8.2
click at [483, 209] on div "17" at bounding box center [483, 208] width 11 height 11
click at [498, 208] on div "18" at bounding box center [500, 208] width 11 height 11
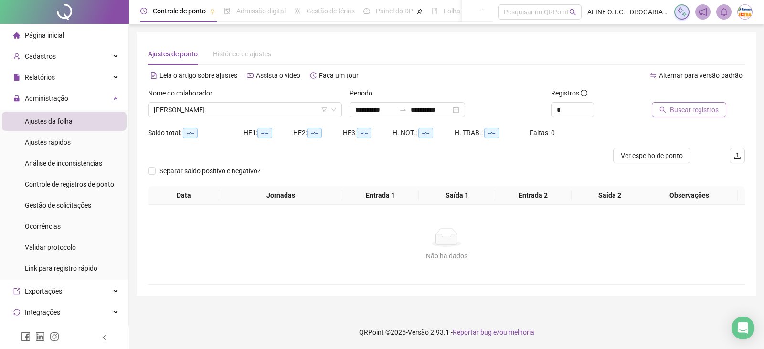
click at [701, 116] on button "Buscar registros" at bounding box center [689, 109] width 75 height 15
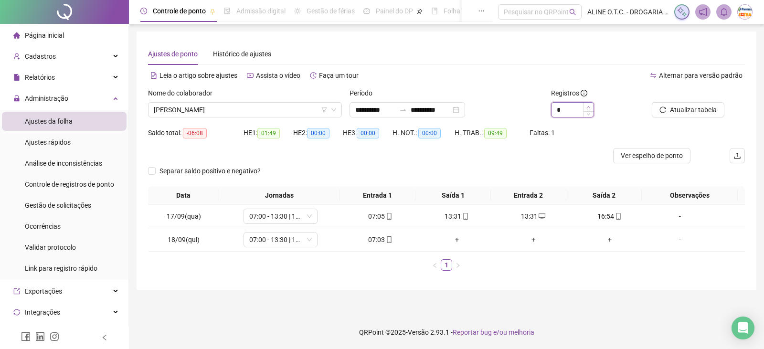
click at [589, 106] on icon "up" at bounding box center [588, 107] width 3 height 3
type input "*"
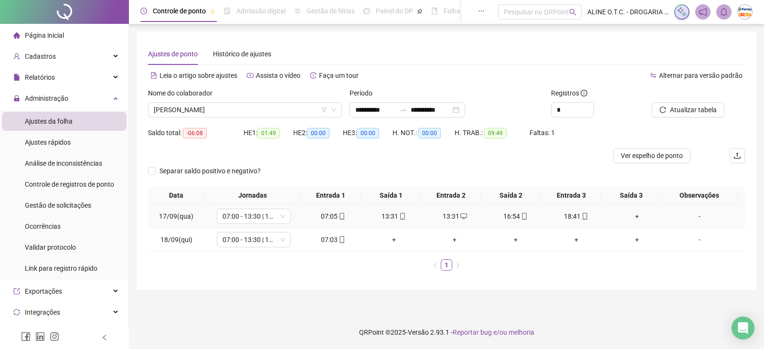
click at [448, 216] on div "13:31" at bounding box center [454, 216] width 53 height 11
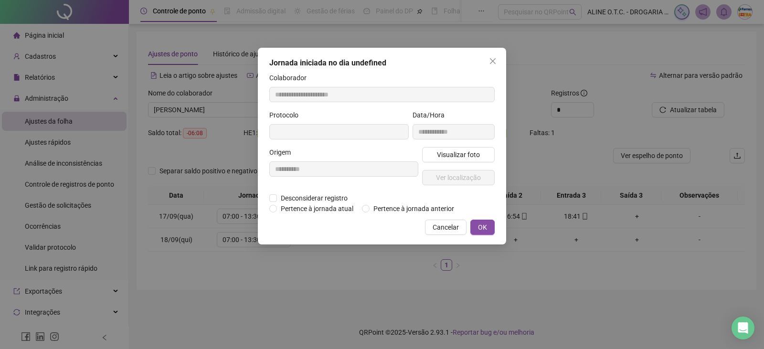
type input "**********"
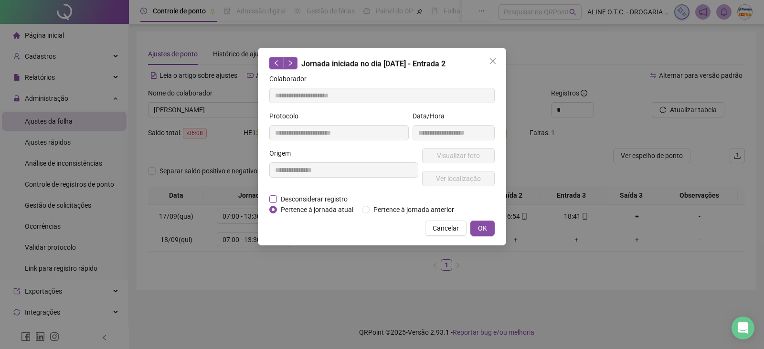
click at [345, 200] on span "Desconsiderar registro" at bounding box center [314, 199] width 75 height 11
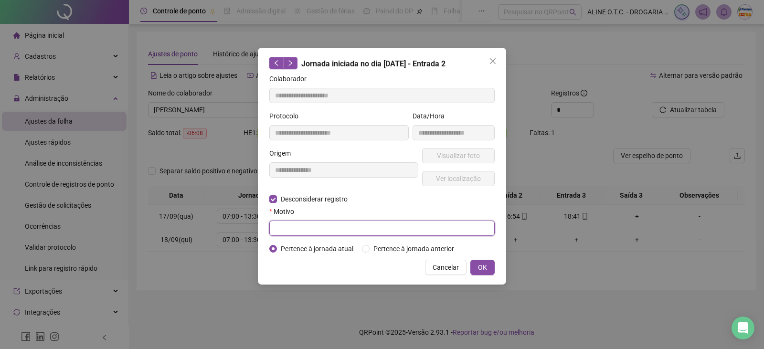
click at [338, 229] on input "text" at bounding box center [381, 228] width 225 height 15
type input "**********"
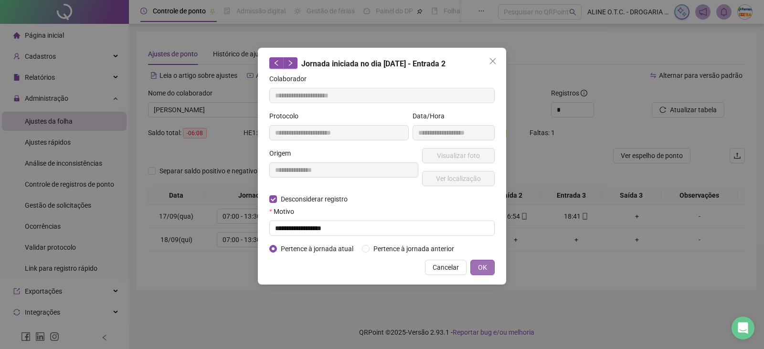
click at [480, 266] on span "OK" at bounding box center [482, 267] width 9 height 11
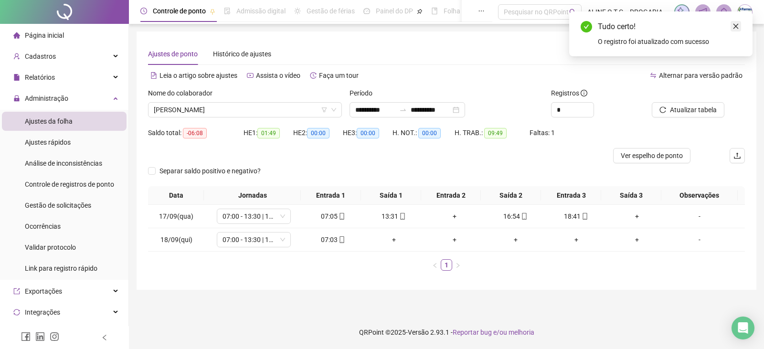
click at [735, 28] on icon "close" at bounding box center [736, 26] width 7 height 7
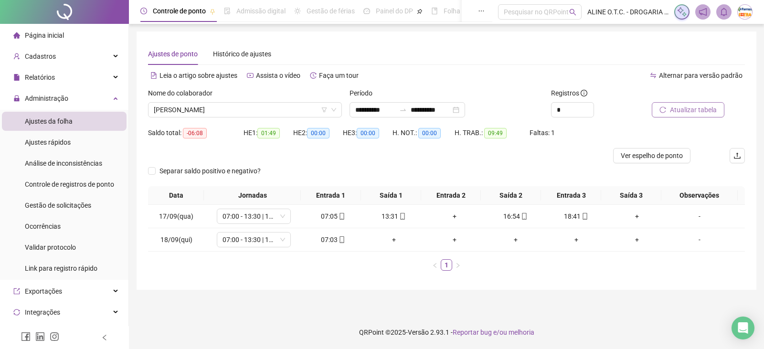
click at [713, 110] on span "Atualizar tabela" at bounding box center [693, 110] width 47 height 11
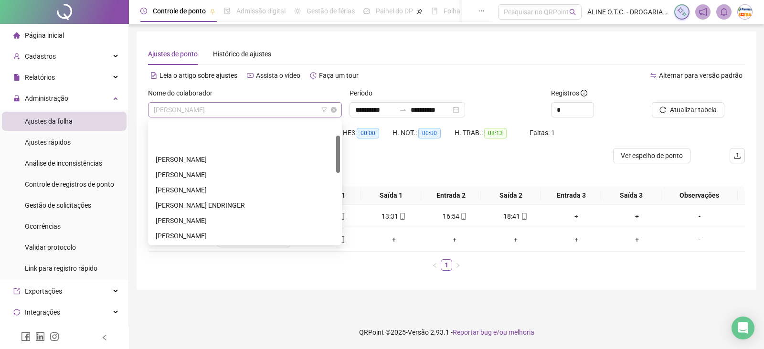
click at [223, 111] on span "[PERSON_NAME]" at bounding box center [245, 110] width 182 height 14
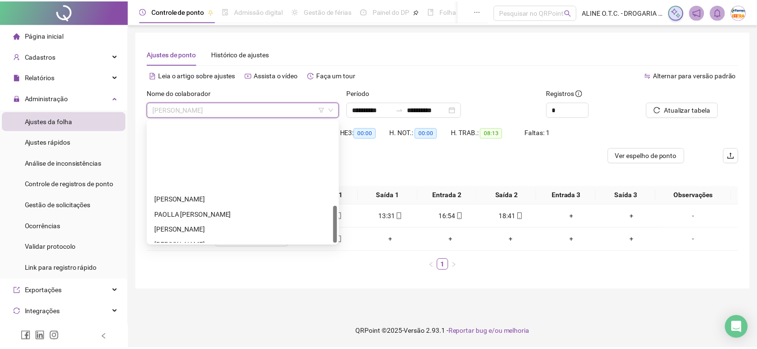
scroll to position [275, 0]
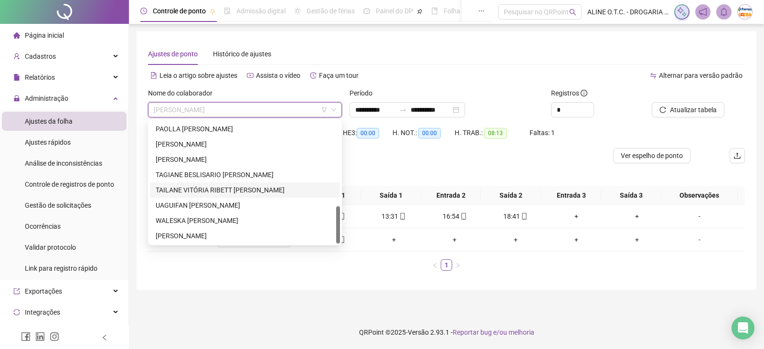
click at [237, 189] on div "TAILANE VITÓRIA RIBETT [PERSON_NAME]" at bounding box center [245, 190] width 179 height 11
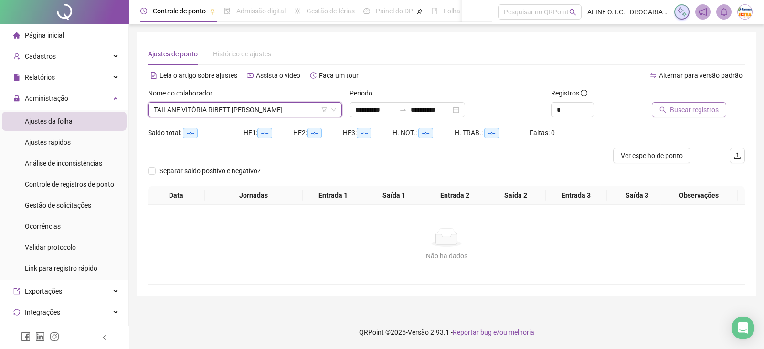
click at [675, 104] on button "Buscar registros" at bounding box center [689, 109] width 75 height 15
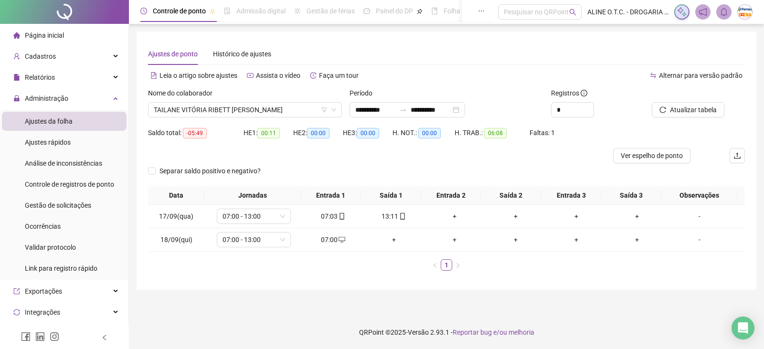
click at [67, 34] on li "Página inicial" at bounding box center [64, 35] width 125 height 19
